Goal: Task Accomplishment & Management: Manage account settings

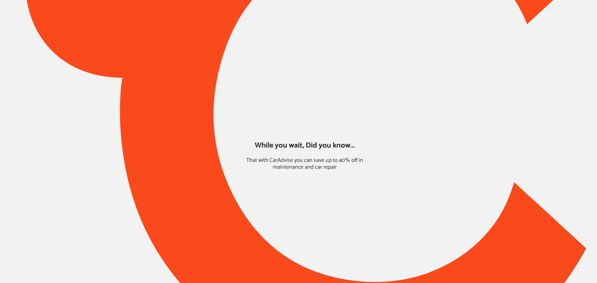
type input "*****"
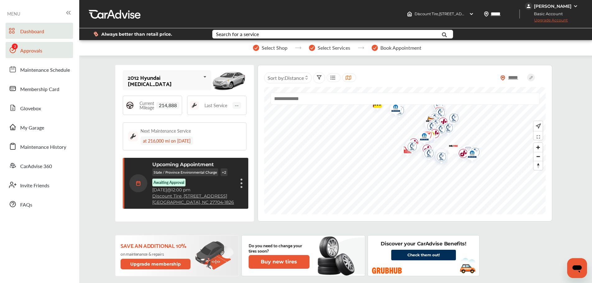
drag, startPoint x: 30, startPoint y: 56, endPoint x: 32, endPoint y: 57, distance: 3.2
click at [30, 56] on link "Approvals" at bounding box center [39, 50] width 67 height 16
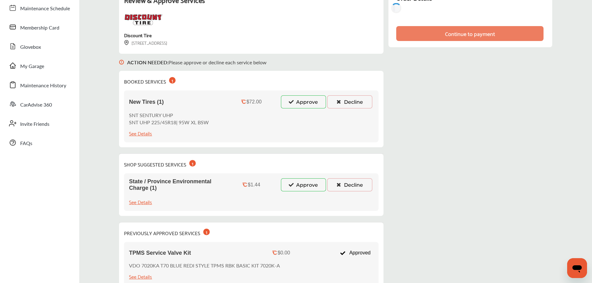
scroll to position [62, 0]
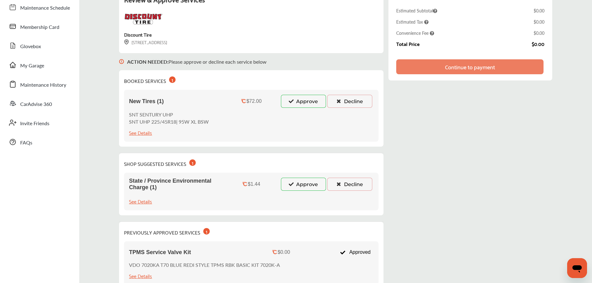
click at [338, 102] on icon at bounding box center [339, 101] width 6 height 4
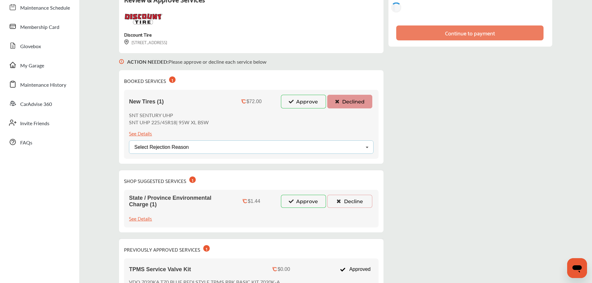
click at [275, 150] on div "Select Rejection Reason Price Not Required More Info Needed Other" at bounding box center [251, 146] width 245 height 13
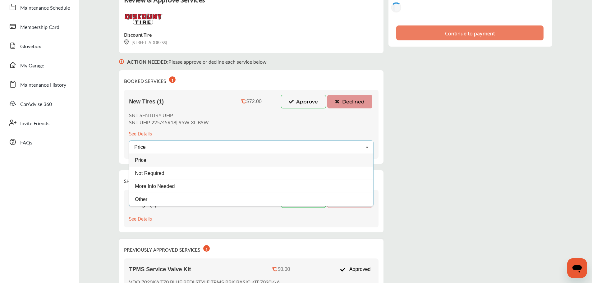
click at [167, 162] on div "Price" at bounding box center [251, 159] width 244 height 13
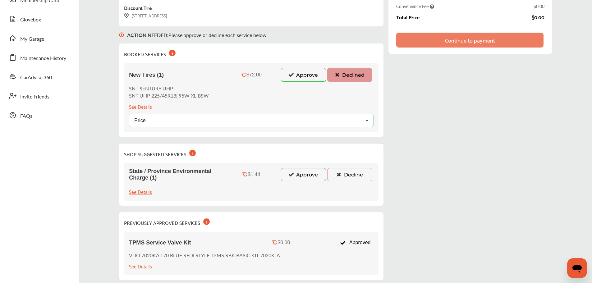
scroll to position [124, 0]
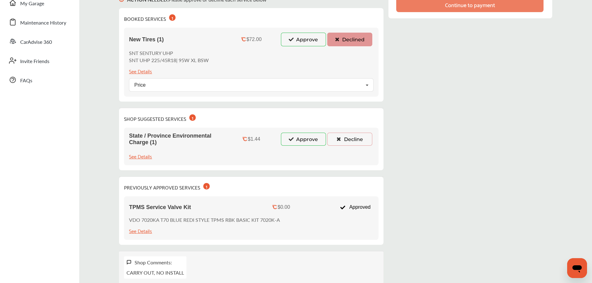
click at [342, 142] on button "Decline" at bounding box center [349, 139] width 45 height 13
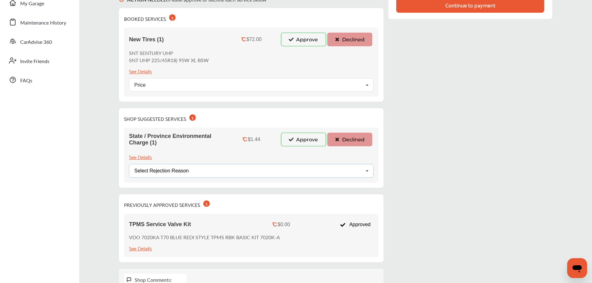
click at [192, 177] on div "Select Rejection Reason Price Not Required More Info Needed Other" at bounding box center [251, 170] width 245 height 13
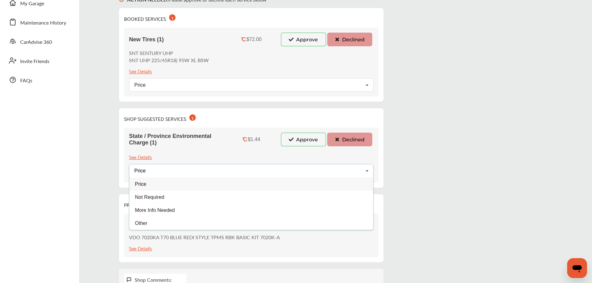
click at [149, 183] on div "Price" at bounding box center [251, 183] width 244 height 13
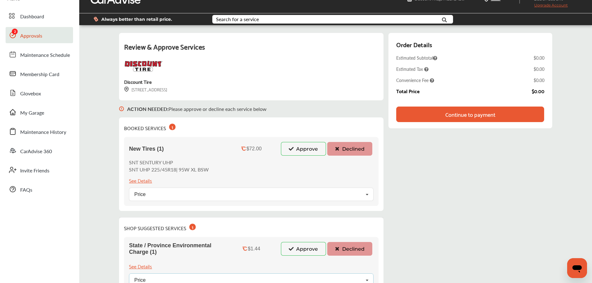
scroll to position [0, 0]
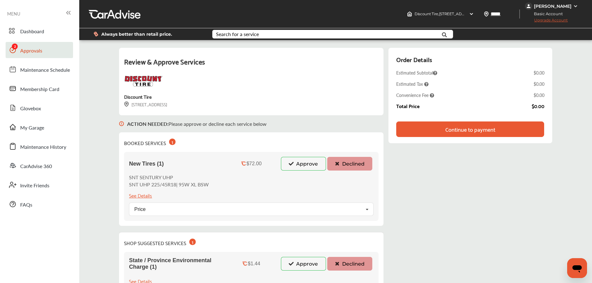
click at [495, 127] on div "Continue to payment" at bounding box center [470, 129] width 50 height 6
